Goal: Task Accomplishment & Management: Complete application form

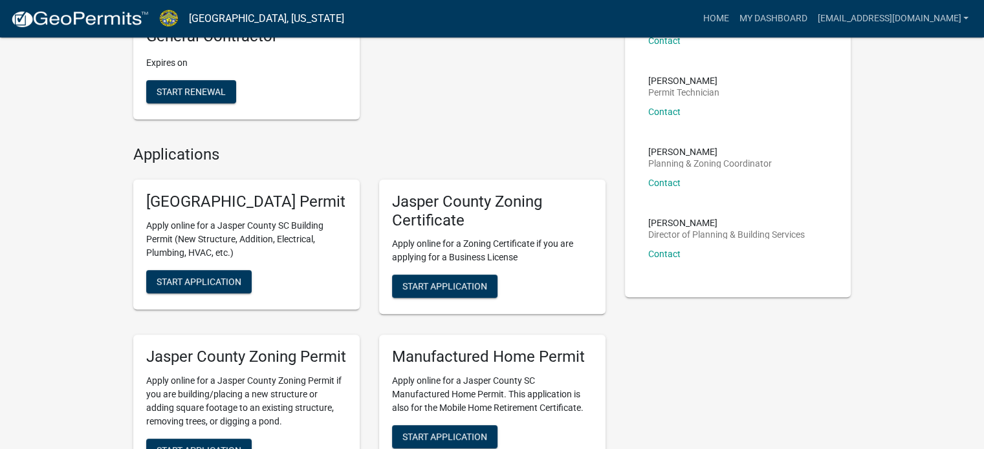
scroll to position [388, 0]
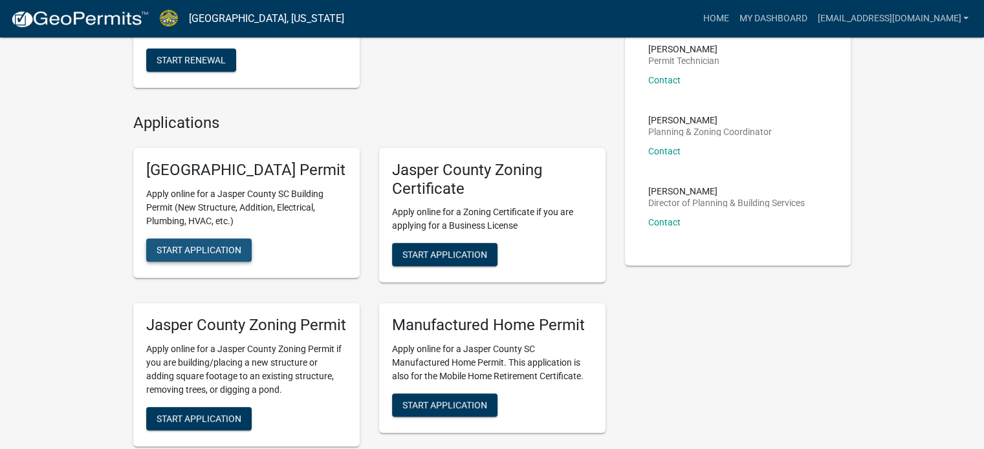
click at [194, 255] on span "Start Application" at bounding box center [198, 249] width 85 height 10
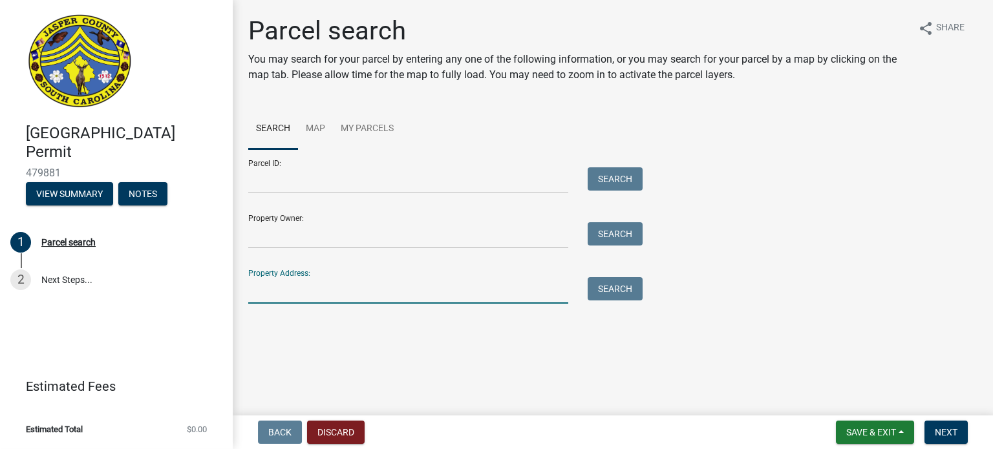
click at [278, 300] on input "Property Address:" at bounding box center [408, 290] width 320 height 27
paste input "[STREET_ADDRESS]"
type input "[STREET_ADDRESS]"
click at [621, 283] on button "Search" at bounding box center [615, 288] width 55 height 23
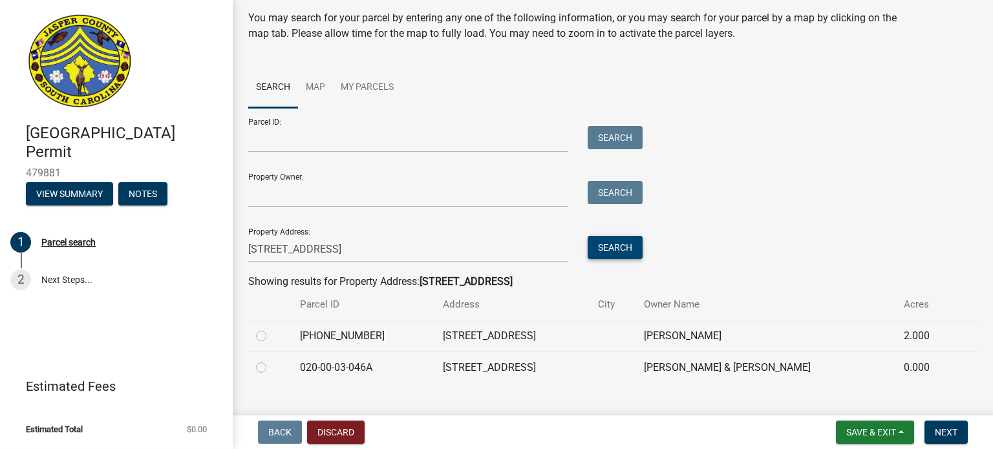
scroll to position [64, 0]
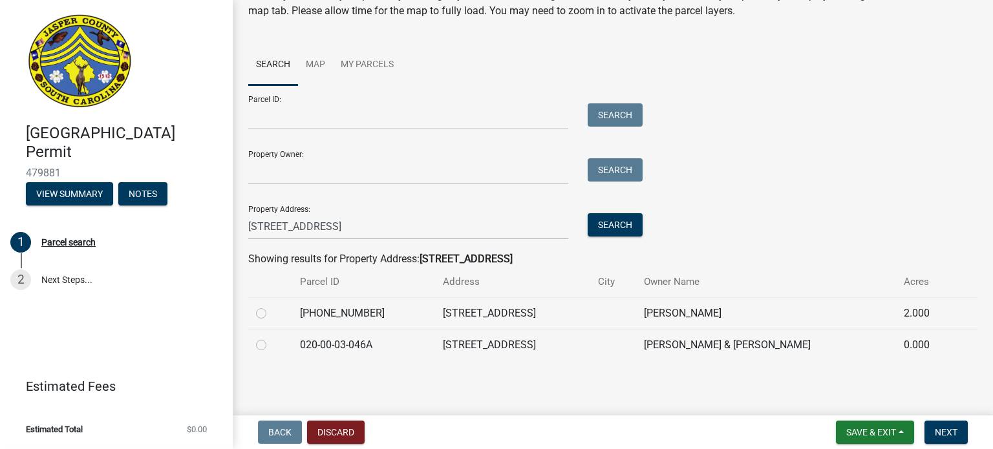
click at [272, 338] on label at bounding box center [272, 338] width 0 height 0
click at [272, 343] on input "radio" at bounding box center [276, 342] width 8 height 8
radio input "true"
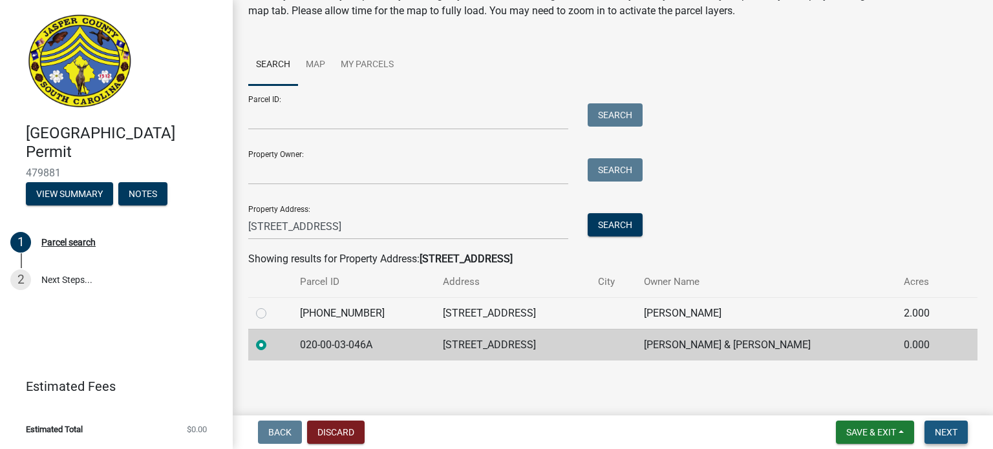
click at [945, 431] on span "Next" at bounding box center [946, 432] width 23 height 10
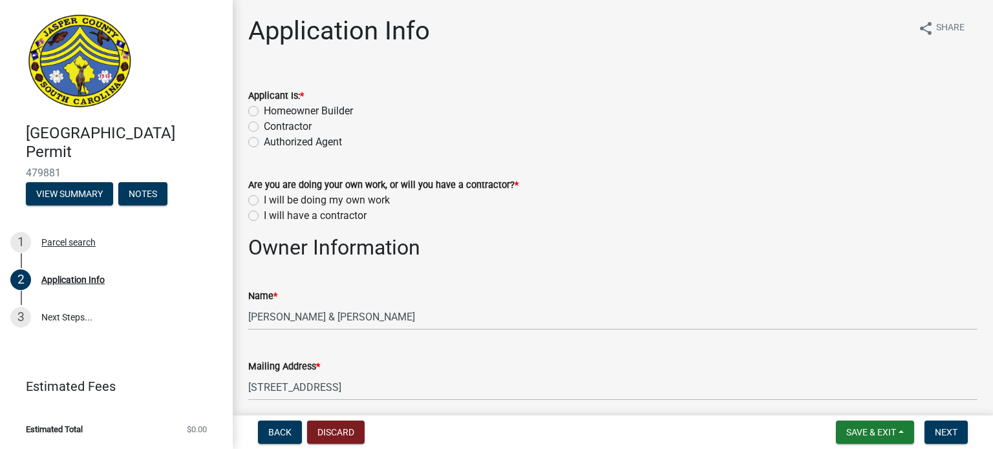
click at [264, 126] on label "Contractor" at bounding box center [288, 127] width 48 height 16
click at [264, 126] on input "Contractor" at bounding box center [268, 123] width 8 height 8
radio input "true"
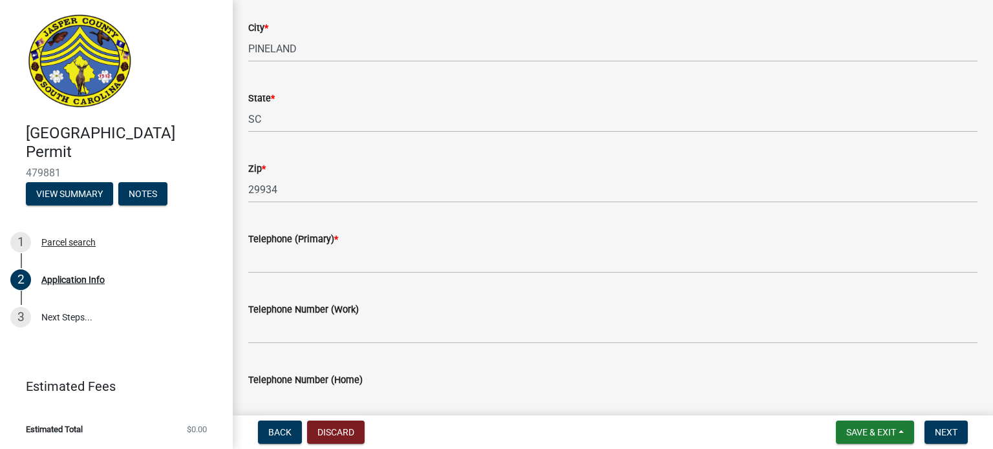
scroll to position [388, 0]
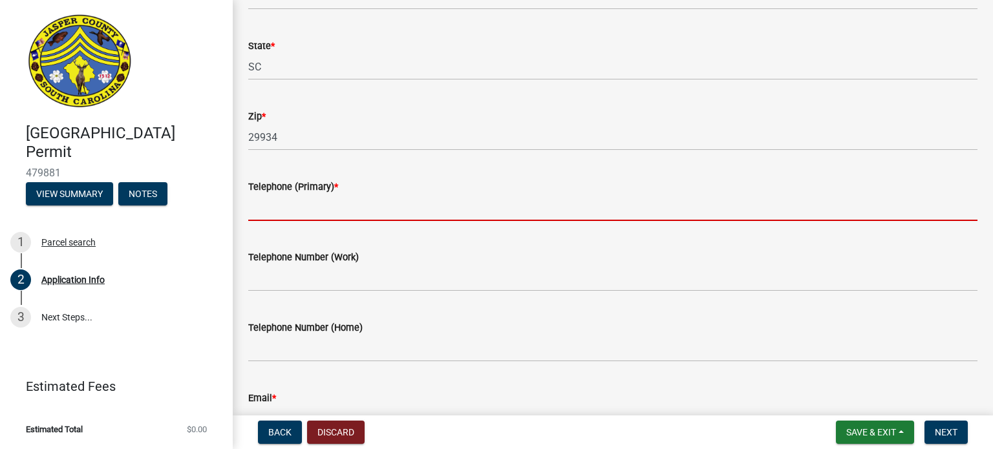
click at [281, 214] on input "Telephone (Primary) *" at bounding box center [612, 208] width 729 height 27
paste input "[PHONE_NUMBER]"
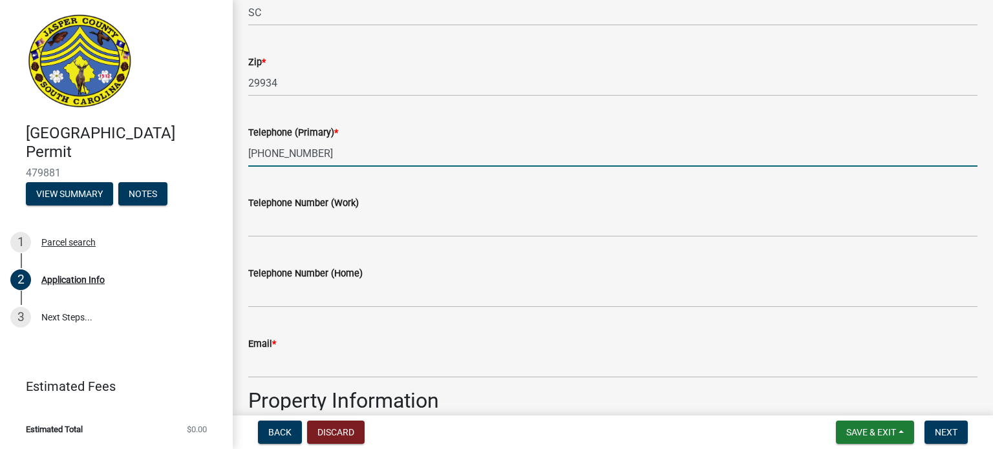
scroll to position [517, 0]
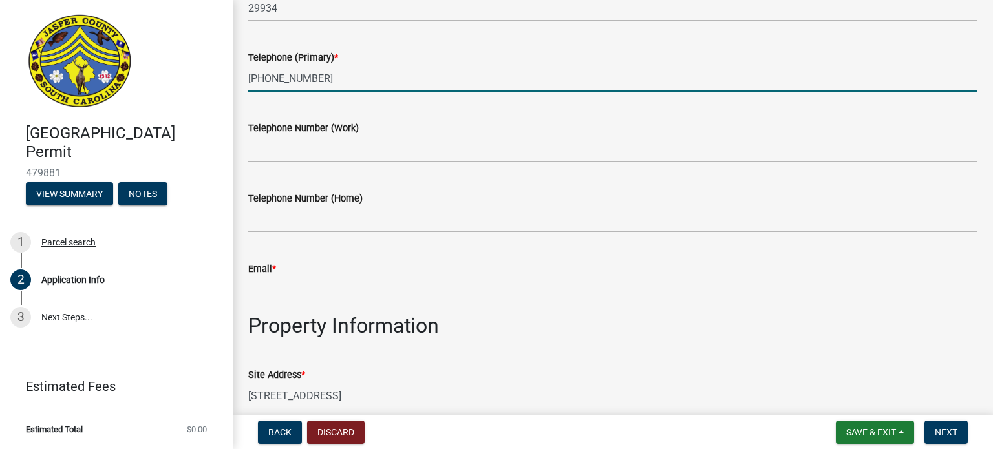
type input "[PHONE_NUMBER]"
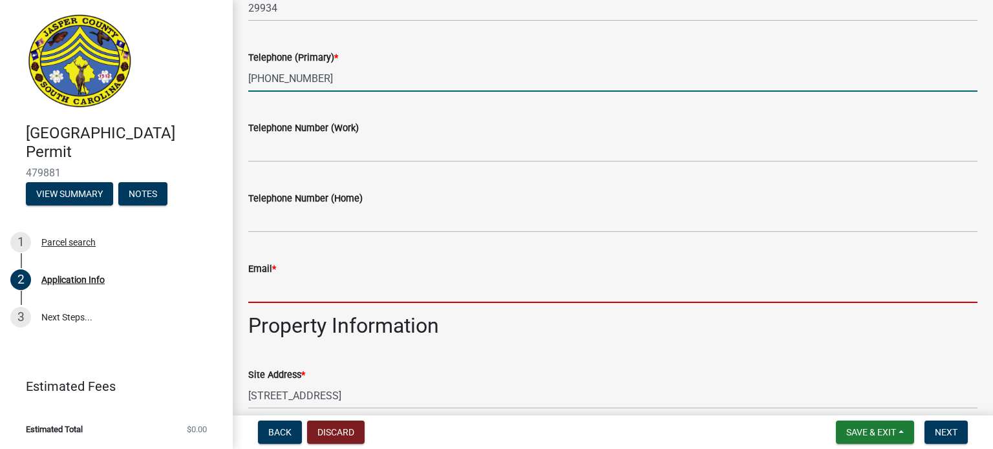
click at [270, 292] on input "Email *" at bounding box center [612, 290] width 729 height 27
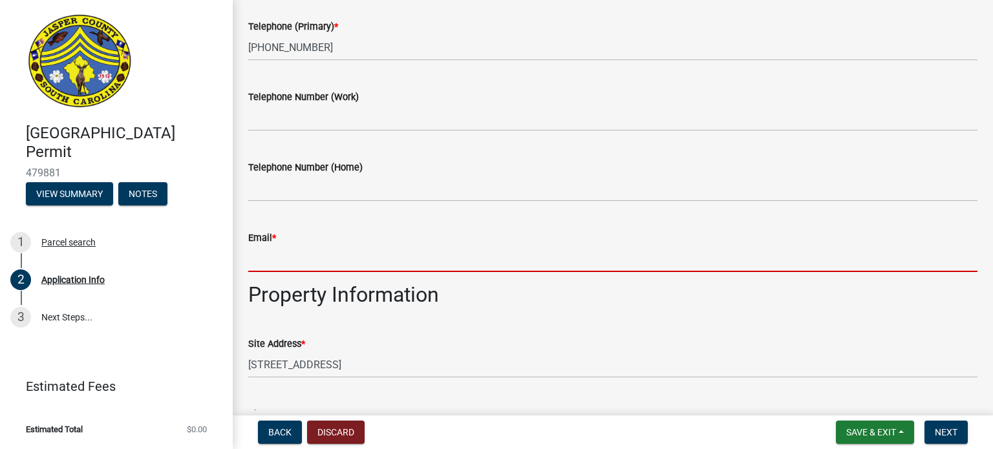
scroll to position [582, 0]
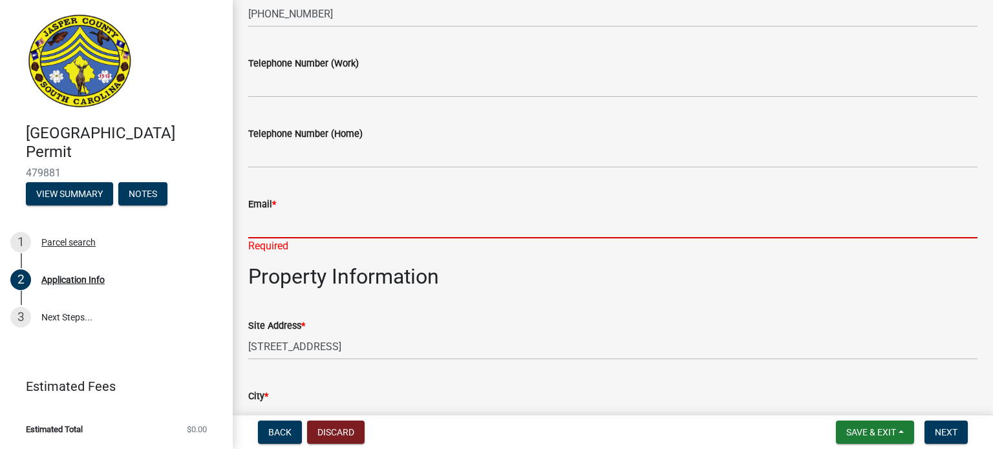
click at [271, 229] on input "Email *" at bounding box center [612, 225] width 729 height 27
paste input "34 [EMAIL_ADDRESS][DOMAIN_NAME]"
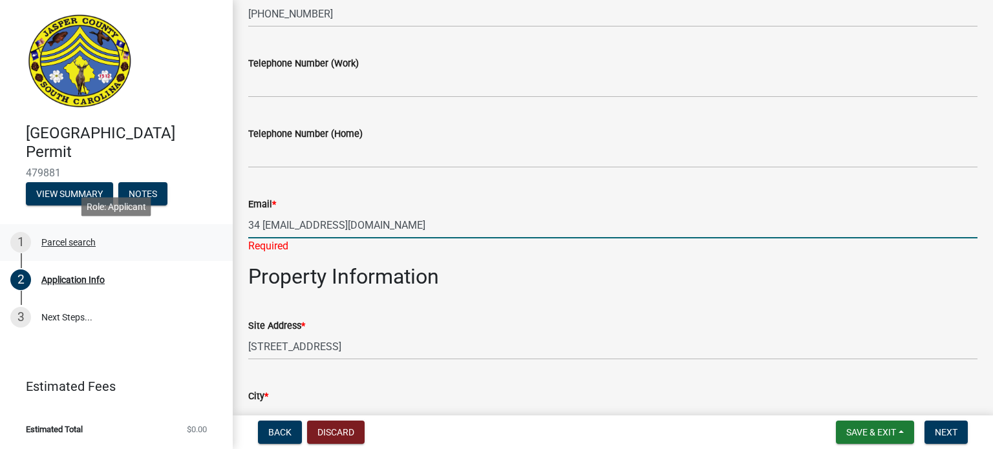
drag, startPoint x: 261, startPoint y: 226, endPoint x: 153, endPoint y: 228, distance: 108.7
click at [153, 228] on div "[GEOGRAPHIC_DATA] Permit 479881 View Summary Notes 1 Parcel search 2 Applicatio…" at bounding box center [496, 224] width 993 height 449
type input "[EMAIL_ADDRESS][DOMAIN_NAME]"
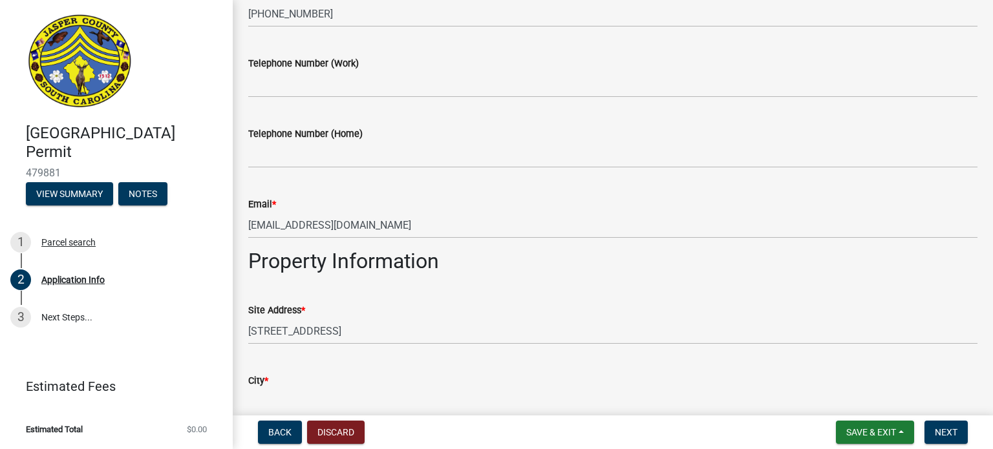
click at [601, 300] on div "Site Address * [STREET_ADDRESS]" at bounding box center [612, 315] width 729 height 60
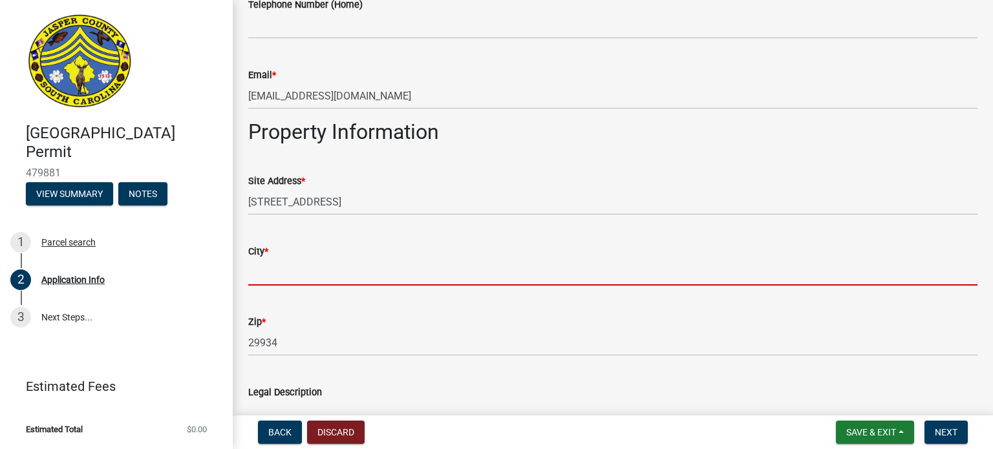
click at [266, 275] on input "City *" at bounding box center [612, 272] width 729 height 27
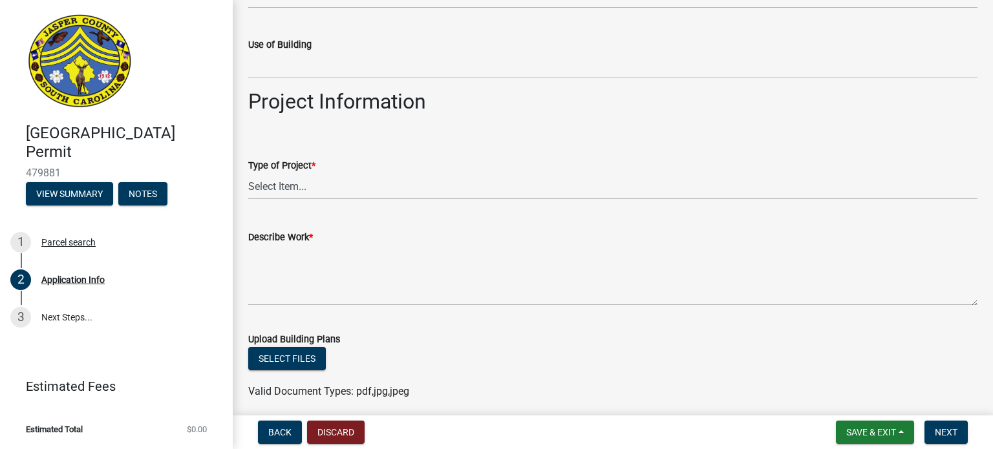
scroll to position [1293, 0]
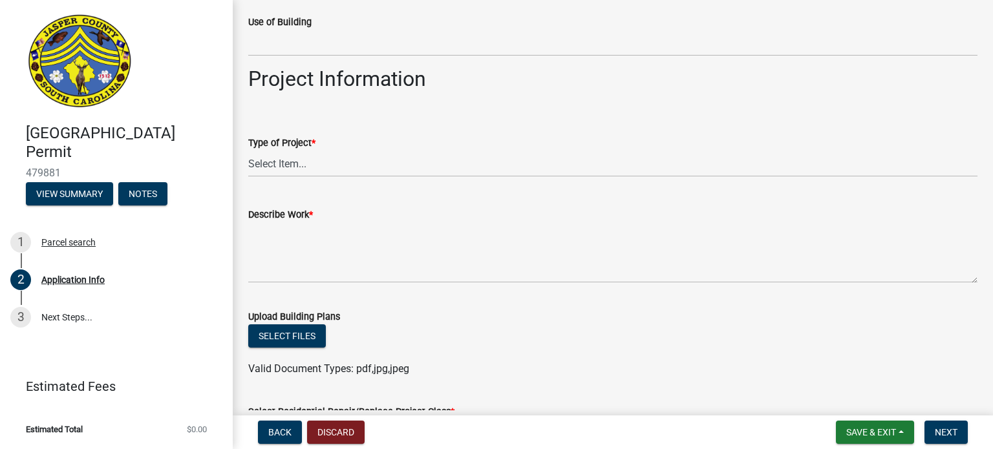
type input "Pineland"
click at [274, 161] on select "Select Item... Construction Trailer/Shipping Container Residential Demolition C…" at bounding box center [612, 164] width 729 height 27
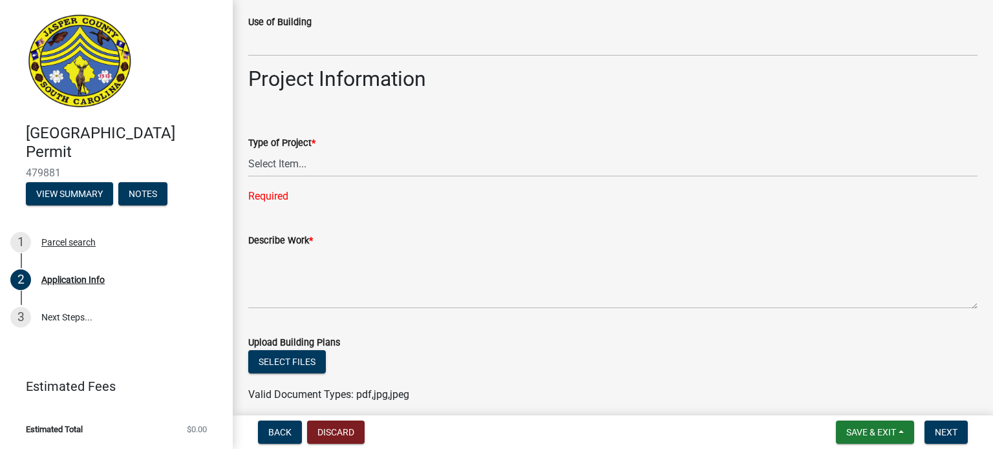
click at [419, 113] on div "Type of Project * Select Item... Construction Trailer/Shipping Container Reside…" at bounding box center [612, 153] width 729 height 103
click at [294, 162] on select "Select Item... Construction Trailer/Shipping Container Residential Demolition C…" at bounding box center [612, 164] width 729 height 27
click at [248, 151] on select "Select Item... Construction Trailer/Shipping Container Residential Demolition C…" at bounding box center [612, 164] width 729 height 27
select select "6d5c1e33-a31a-4b32-8811-29a78b0cd51d"
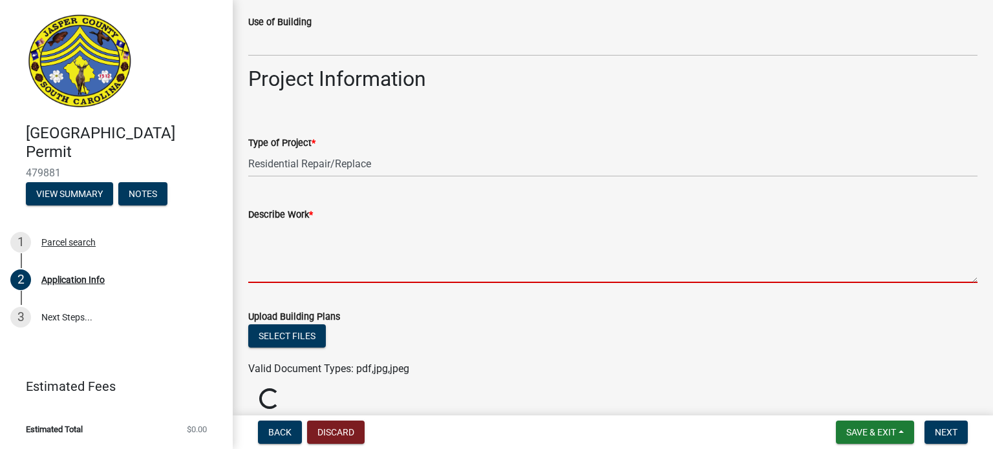
click at [294, 235] on textarea "Describe Work *" at bounding box center [612, 252] width 729 height 61
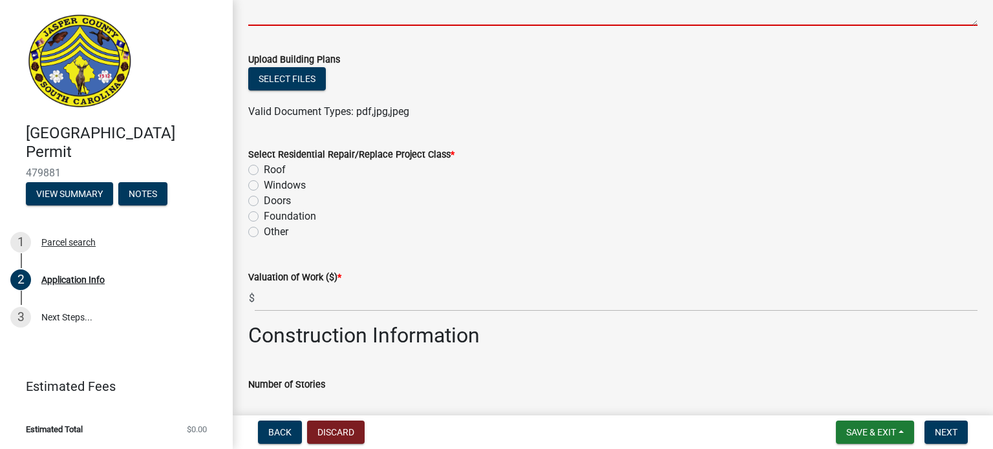
scroll to position [1552, 0]
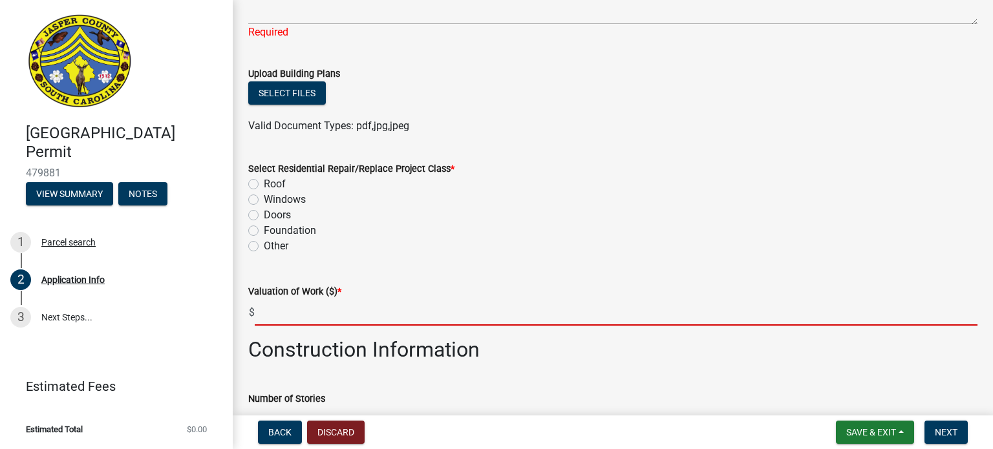
click at [278, 296] on form "Valuation of Work ($) * $" at bounding box center [612, 305] width 729 height 42
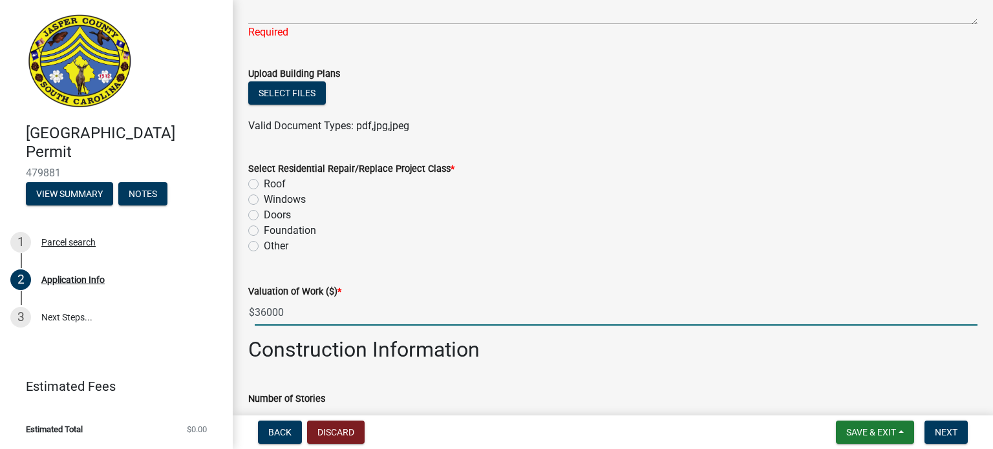
type input "36000"
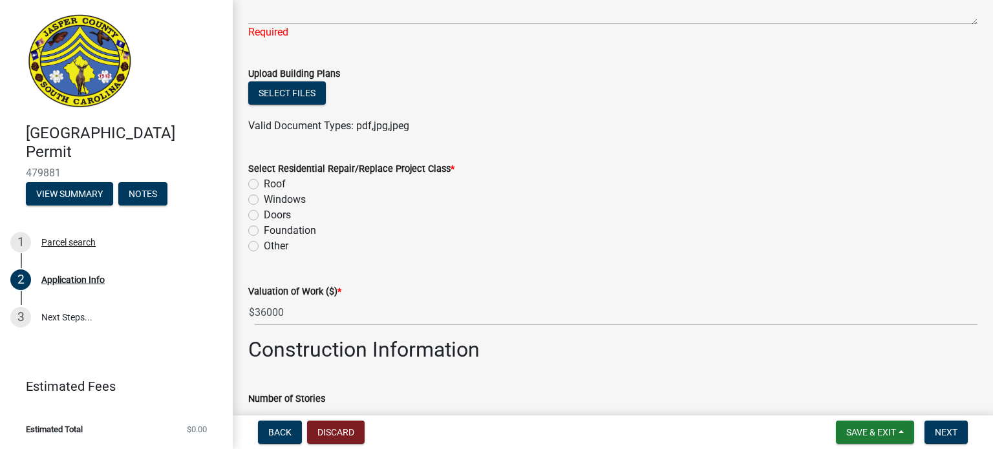
click at [587, 194] on div "Windows" at bounding box center [612, 200] width 729 height 16
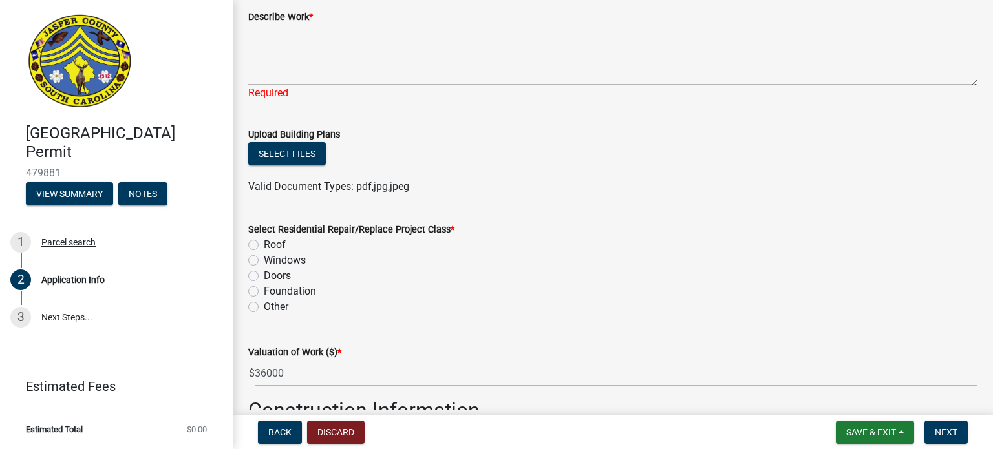
scroll to position [1487, 0]
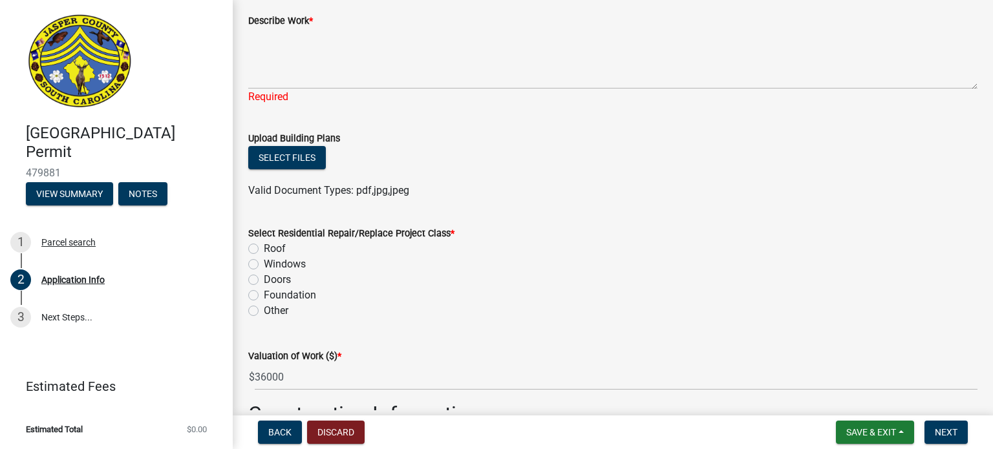
click at [264, 310] on label "Other" at bounding box center [276, 311] width 25 height 16
click at [264, 310] on input "Other" at bounding box center [268, 307] width 8 height 8
radio input "true"
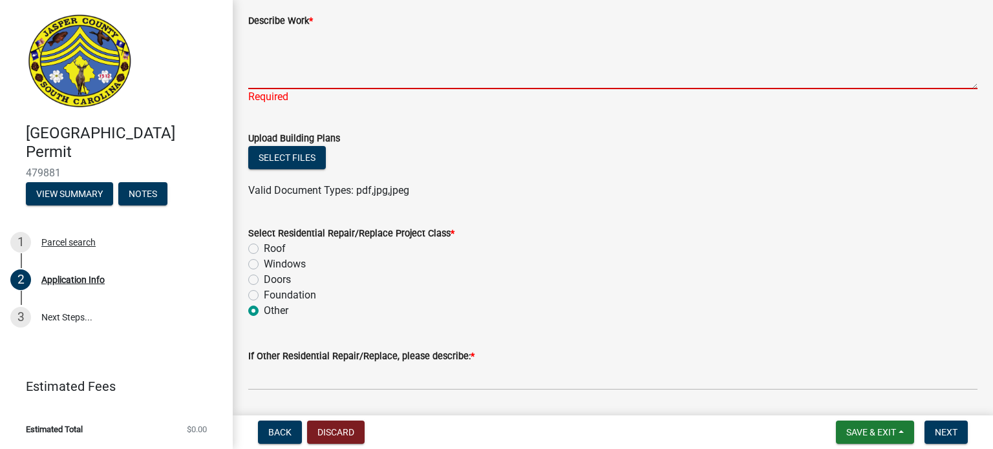
click at [321, 53] on textarea "Describe Work *" at bounding box center [612, 58] width 729 height 61
paste textarea "Remove and replace tub to shower. No structural changes or plumbing relocation."
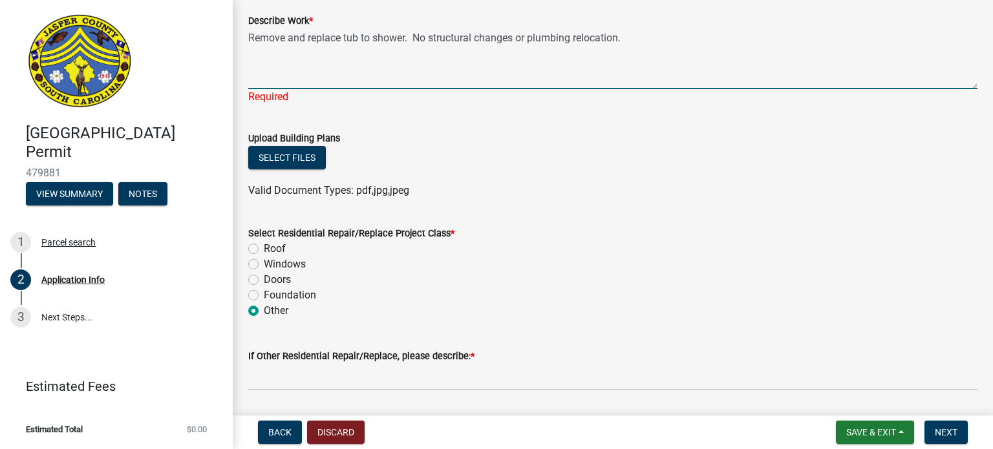
click at [343, 38] on textarea "Remove and replace tub to shower. No structural changes or plumbing relocation." at bounding box center [612, 58] width 729 height 61
drag, startPoint x: 623, startPoint y: 38, endPoint x: 740, endPoint y: 45, distance: 116.6
click at [740, 43] on textarea "Remove and replace shower to shower and tub to shower. No structural changes or…" at bounding box center [612, 58] width 729 height 61
drag, startPoint x: 838, startPoint y: 39, endPoint x: 864, endPoint y: 72, distance: 41.9
click at [864, 72] on textarea "Remove and replace shower to shower and tub to shower. No structural changes, m…" at bounding box center [612, 58] width 729 height 61
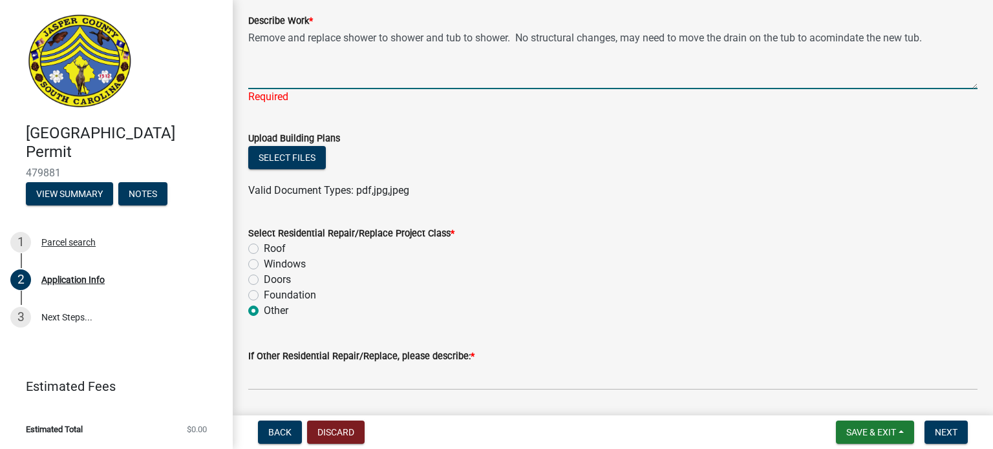
drag, startPoint x: 823, startPoint y: 39, endPoint x: 827, endPoint y: 45, distance: 7.9
click at [823, 39] on textarea "Remove and replace shower to shower and tub to shower. No structural changes, m…" at bounding box center [612, 58] width 729 height 61
click at [823, 38] on textarea "Remove and replace shower to shower and tub to shower. No structural changes, m…" at bounding box center [612, 58] width 729 height 61
click at [826, 36] on textarea "Remove and replace shower to shower and tub to shower. No structural changes, m…" at bounding box center [612, 58] width 729 height 61
click at [825, 61] on textarea "Remove and replace shower to shower and tub to shower. No structural changes, m…" at bounding box center [612, 58] width 729 height 61
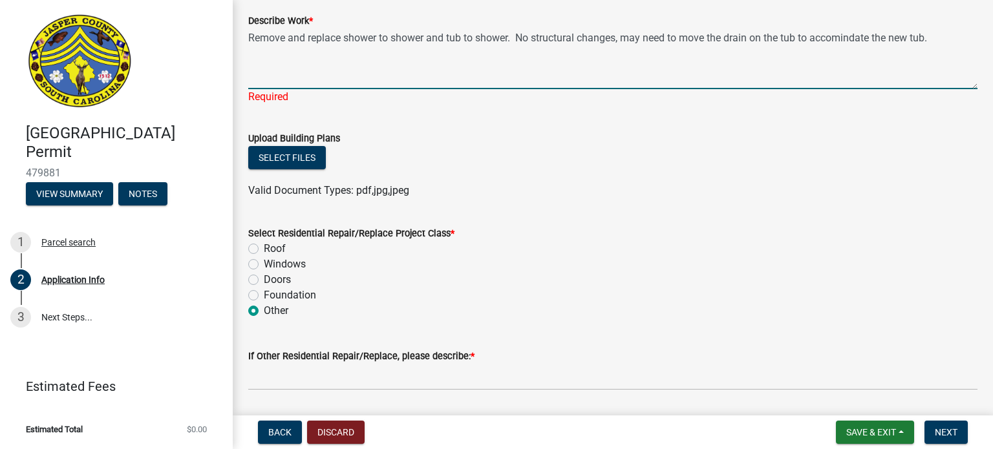
click at [843, 58] on textarea "Remove and replace shower to shower and tub to shower. No structural changes, m…" at bounding box center [612, 58] width 729 height 61
click at [861, 38] on textarea "Remove and replace shower to shower and tub to shower. No structural changes, m…" at bounding box center [612, 58] width 729 height 61
drag, startPoint x: 879, startPoint y: 61, endPoint x: 897, endPoint y: 61, distance: 17.5
click at [880, 62] on textarea "Remove and replace shower to shower and tub to shower. No structural changes, m…" at bounding box center [612, 58] width 729 height 61
click at [939, 36] on textarea "Remove and replace shower to shower and tub to shower. No structural changes, m…" at bounding box center [612, 58] width 729 height 61
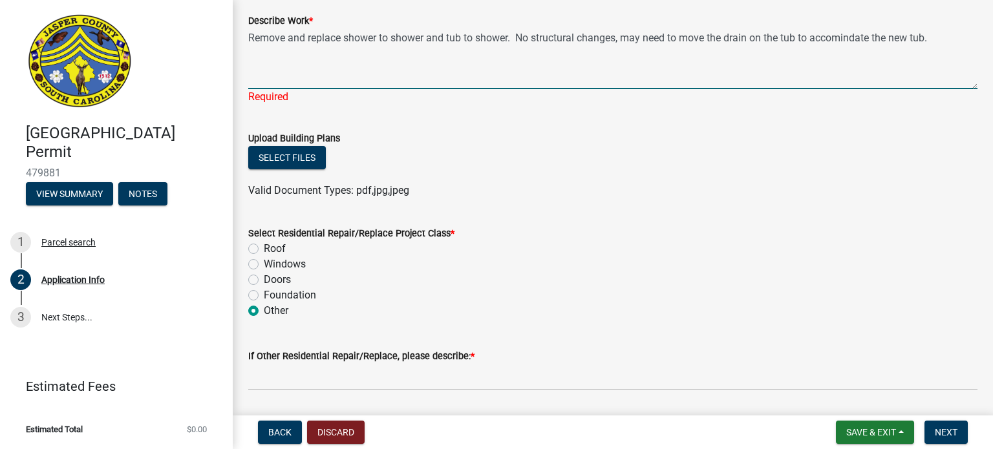
click at [846, 41] on textarea "Remove and replace shower to shower and tub to shower. No structural changes, m…" at bounding box center [612, 58] width 729 height 61
click at [856, 61] on textarea "Remove and replace shower to shower and tub to shower. No structural changes, m…" at bounding box center [612, 58] width 729 height 61
click at [944, 39] on textarea "Remove and replace shower to shower and tub to shower. No structural changes, m…" at bounding box center [612, 58] width 729 height 61
drag, startPoint x: 952, startPoint y: 36, endPoint x: 226, endPoint y: 50, distance: 726.4
click at [226, 50] on div "[GEOGRAPHIC_DATA] Permit 479881 View Summary Notes 1 Parcel search 2 Applicatio…" at bounding box center [496, 224] width 993 height 449
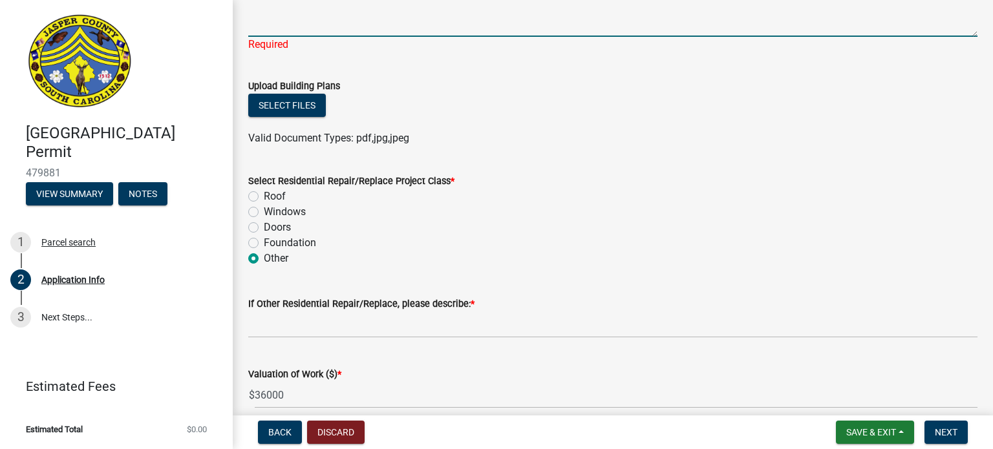
scroll to position [1617, 0]
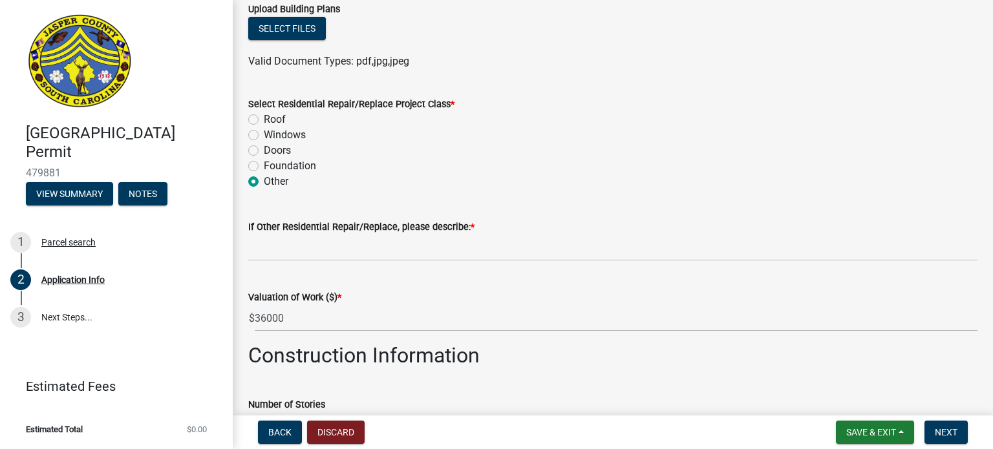
type textarea "Remove and replace shower to shower and tub to shower. No structural changes, m…"
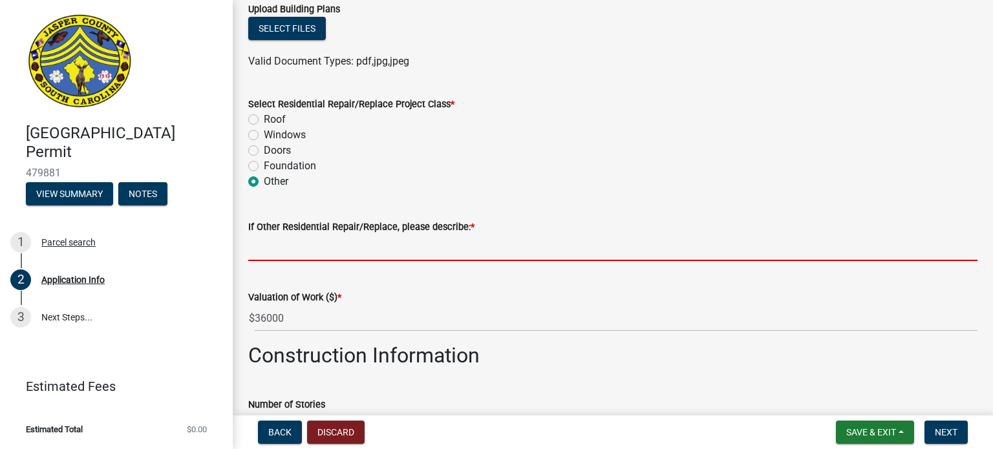
scroll to position [1601, 0]
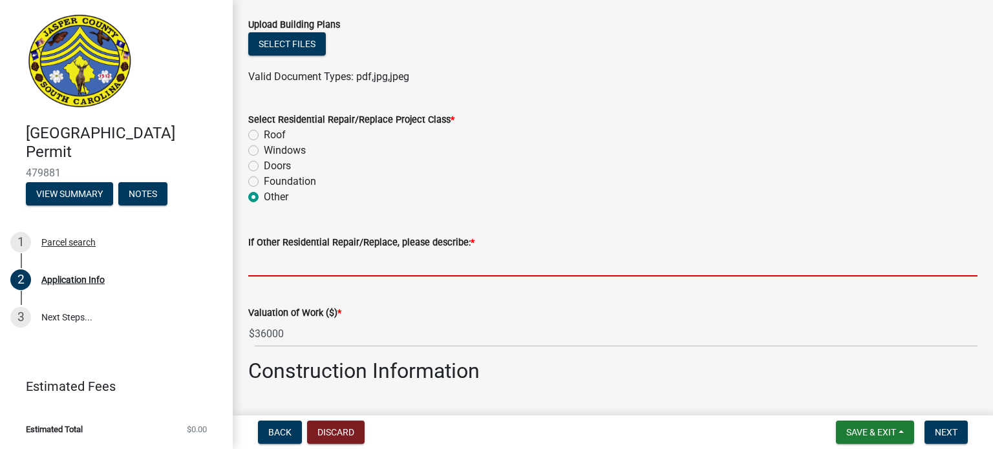
click at [295, 250] on input "If Other Residential Repair/Replace, please describe: *" at bounding box center [612, 263] width 729 height 27
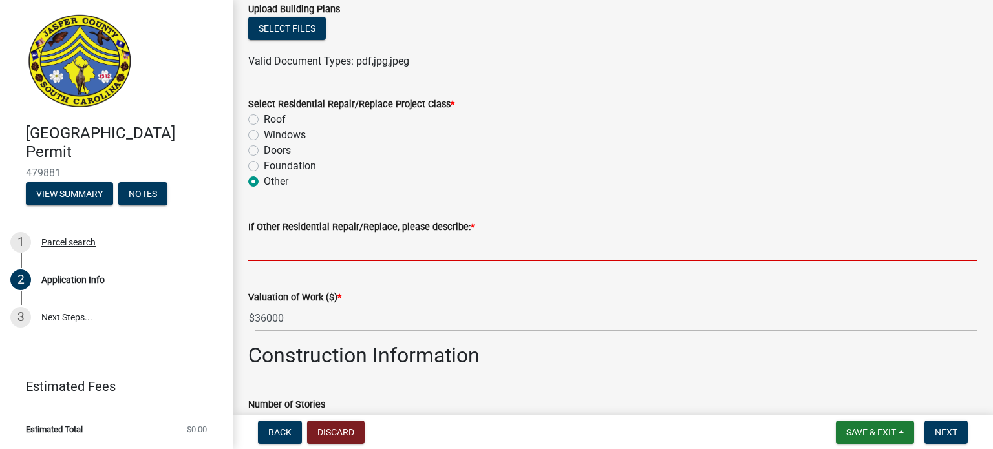
paste input "Remove and replace shower to shower and tub to shower. No structural changes, m…"
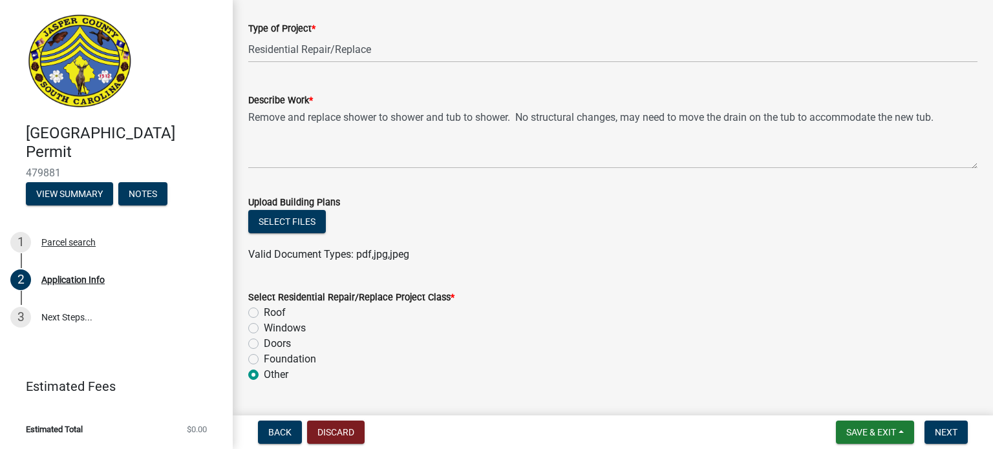
scroll to position [1407, 0]
type input "Remove and replace shower to shower and tub to shower. No structural changes, m…"
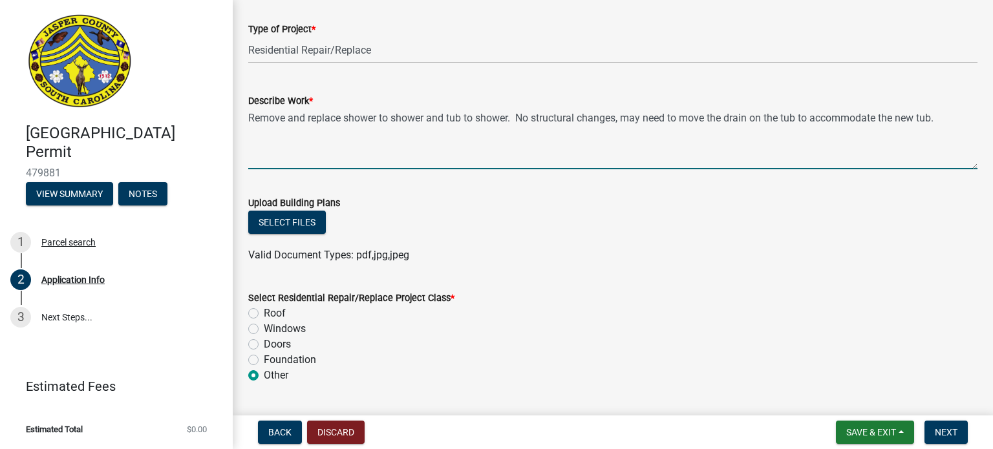
click at [946, 118] on textarea "Remove and replace shower to shower and tub to shower. No structural changes, m…" at bounding box center [612, 139] width 729 height 61
type textarea "Remove and replace shower to shower and tub to shower. No structural changes, m…"
click at [293, 219] on button "Select files" at bounding box center [287, 222] width 78 height 23
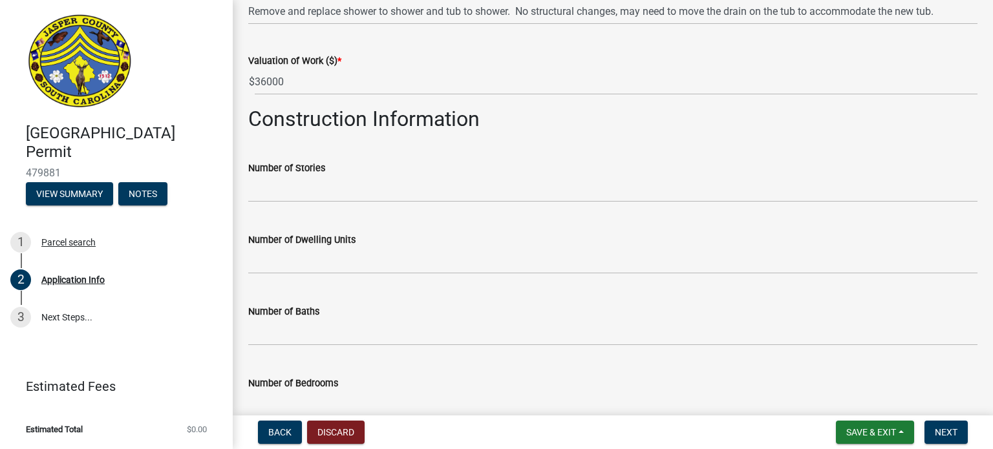
scroll to position [1924, 0]
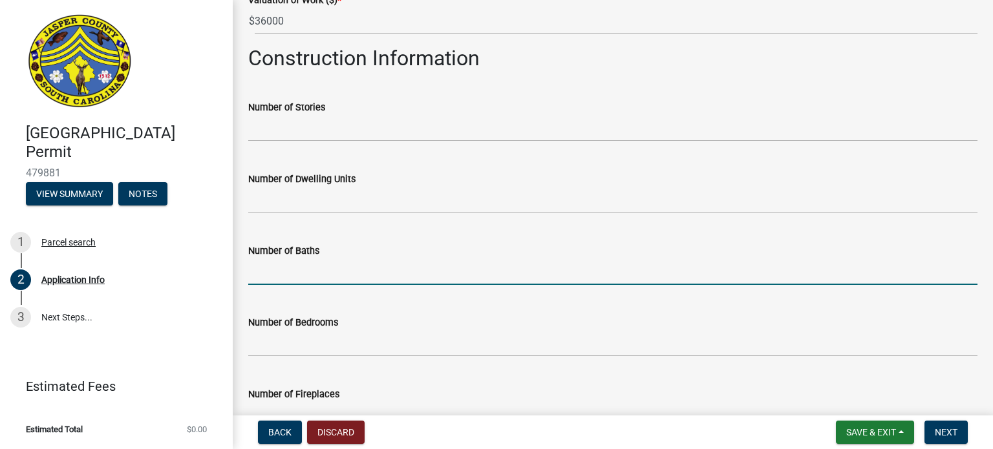
click at [301, 274] on input "text" at bounding box center [612, 272] width 729 height 27
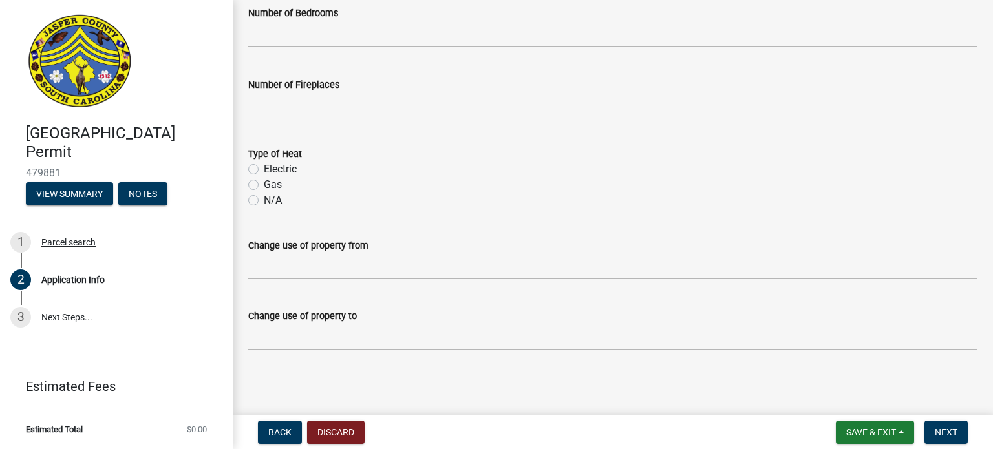
scroll to position [1932, 0]
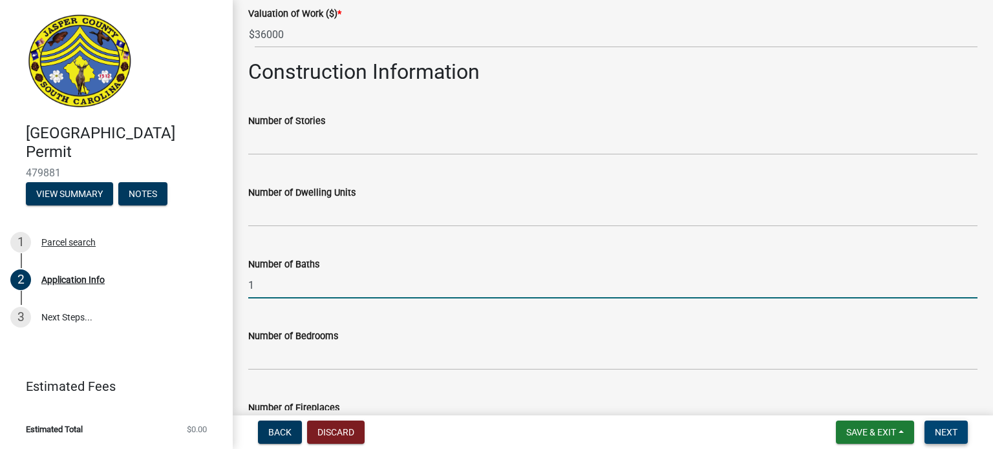
type input "1"
click at [953, 428] on span "Next" at bounding box center [946, 432] width 23 height 10
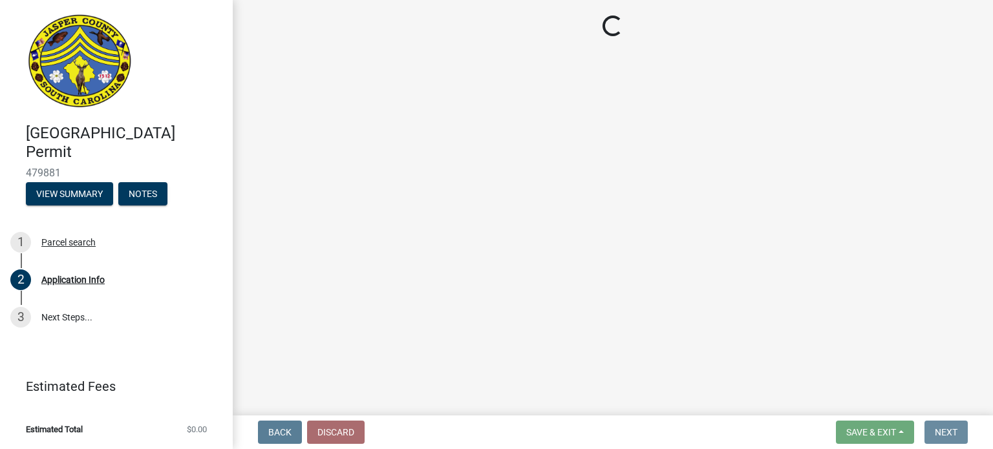
scroll to position [0, 0]
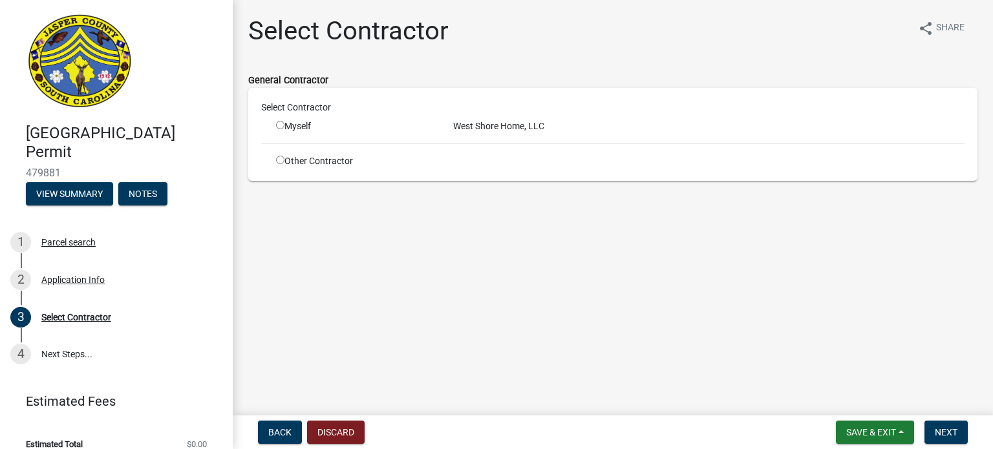
click at [279, 128] on input "radio" at bounding box center [280, 125] width 8 height 8
radio input "true"
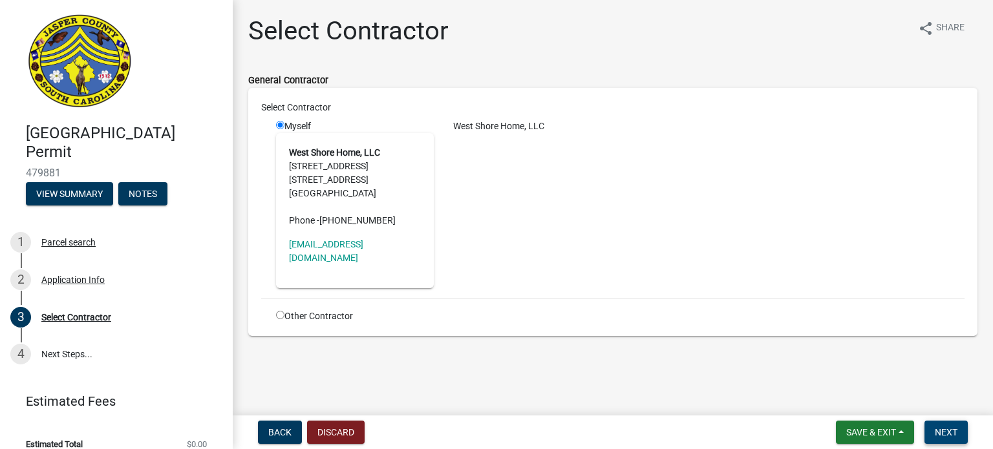
click at [945, 428] on span "Next" at bounding box center [946, 432] width 23 height 10
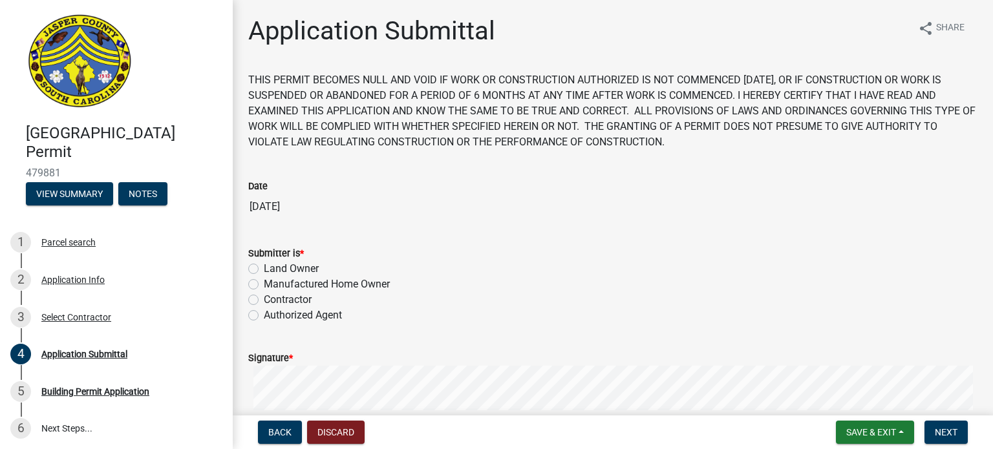
click at [264, 297] on label "Contractor" at bounding box center [288, 300] width 48 height 16
click at [264, 297] on input "Contractor" at bounding box center [268, 296] width 8 height 8
radio input "true"
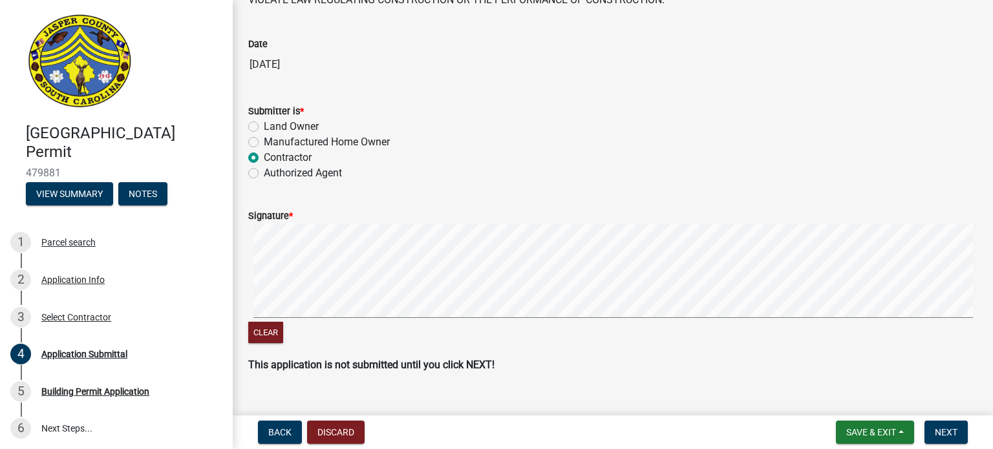
scroll to position [166, 0]
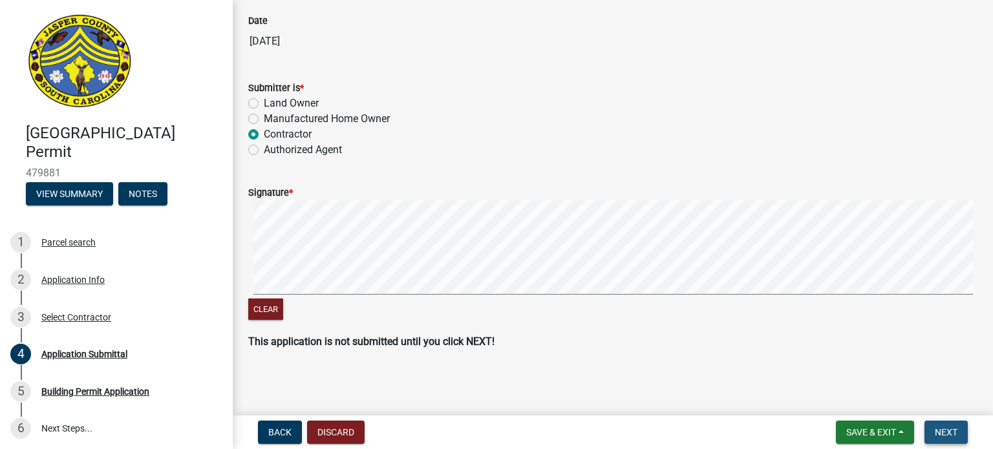
click at [949, 432] on span "Next" at bounding box center [946, 432] width 23 height 10
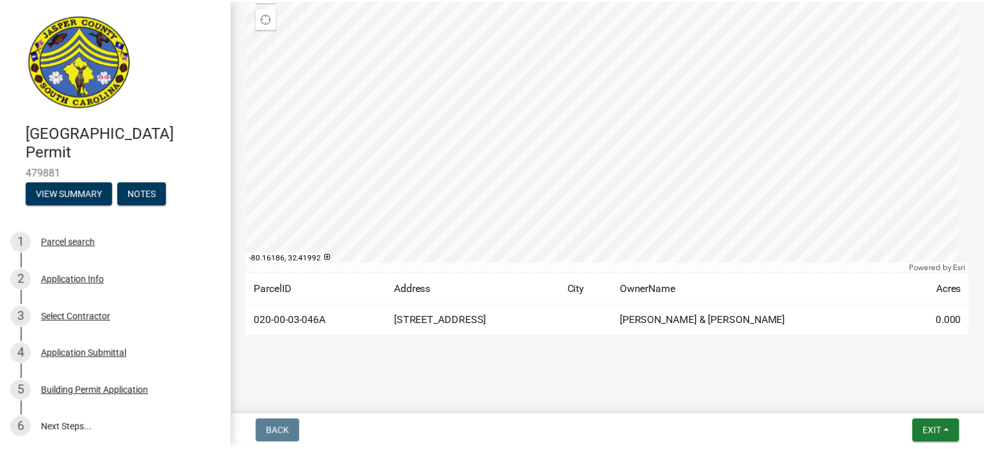
scroll to position [207, 0]
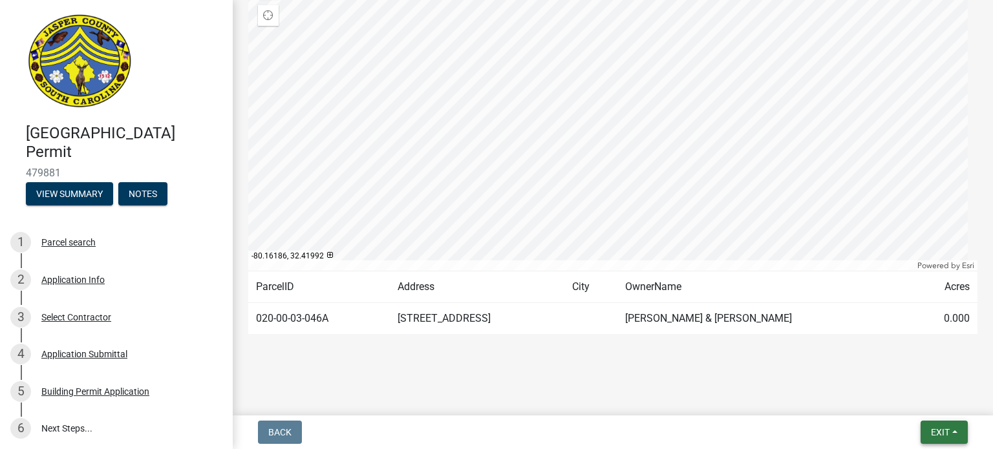
click at [947, 431] on span "Exit" at bounding box center [940, 432] width 19 height 10
click at [911, 399] on button "Save & Exit" at bounding box center [916, 398] width 103 height 31
